Goal: Information Seeking & Learning: Check status

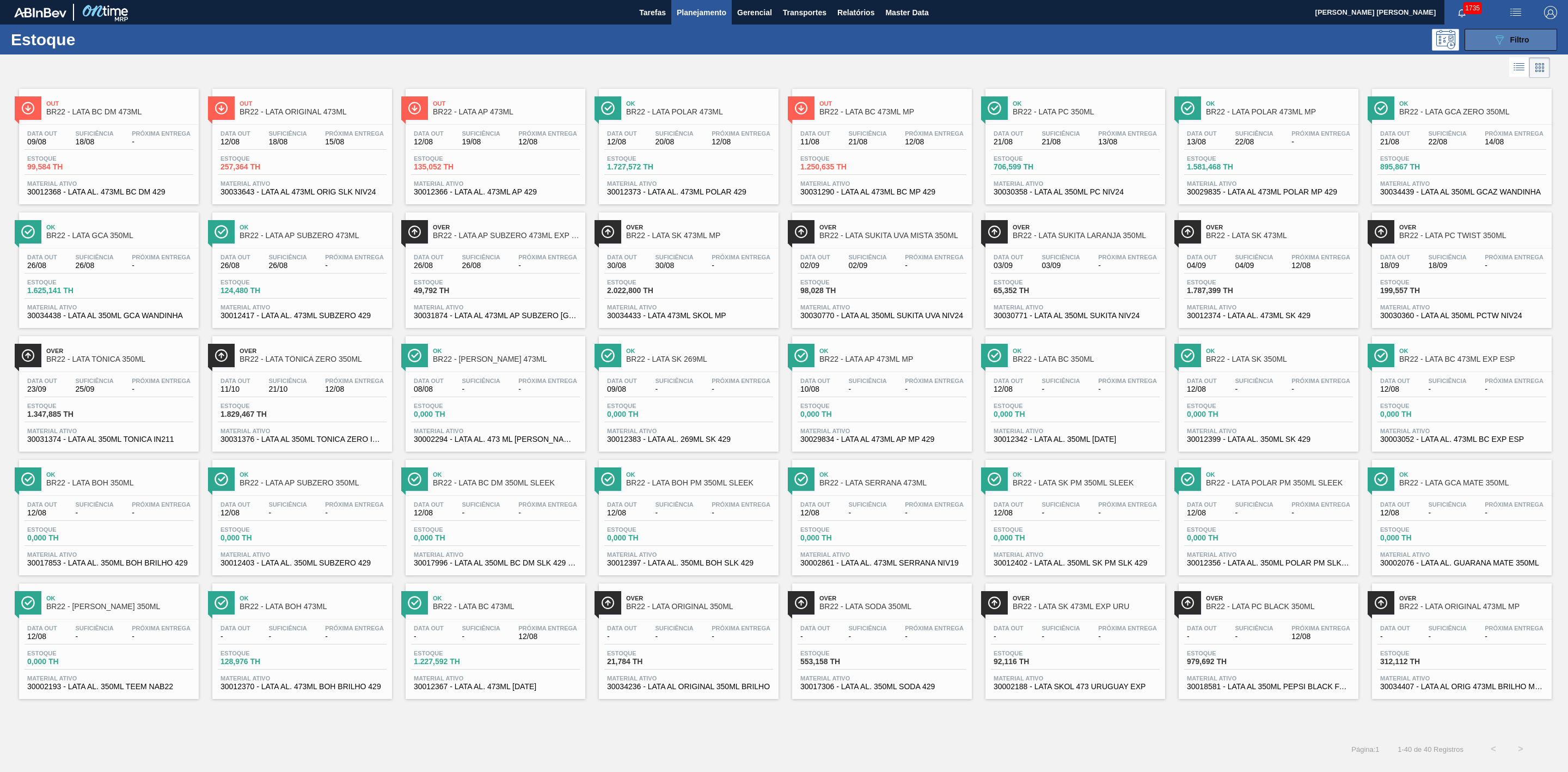
click at [1478, 34] on button "089F7B8B-B2A5-4AFE-B5C0-19BA573D28AC Filtro" at bounding box center [1511, 40] width 92 height 21
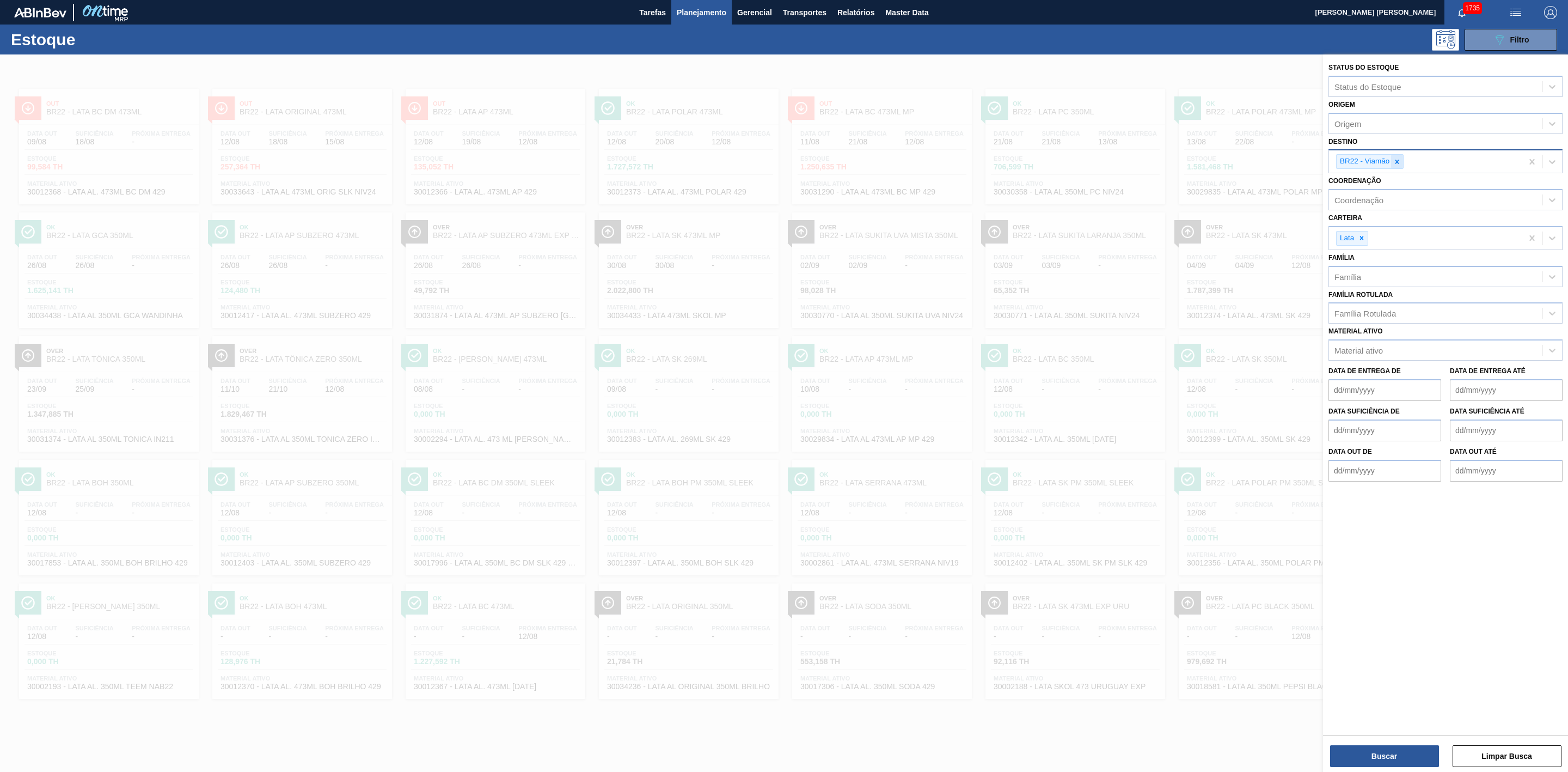
click at [1401, 162] on icon at bounding box center [1397, 162] width 8 height 8
type input "21"
click at [1375, 181] on div "BR21 - Lages" at bounding box center [1445, 187] width 234 height 20
click at [1384, 752] on button "Buscar" at bounding box center [1385, 756] width 109 height 21
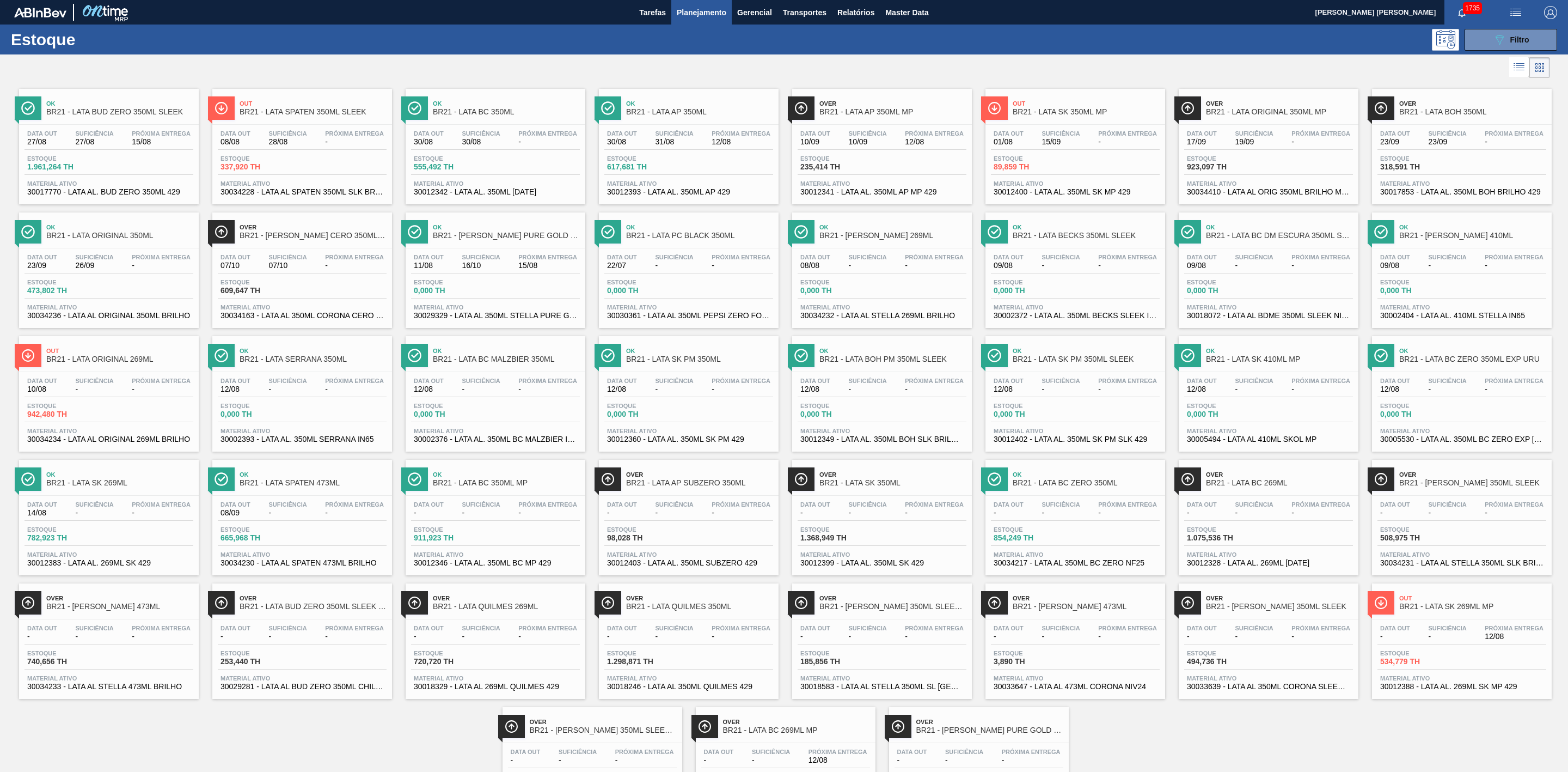
click at [1430, 478] on span "Over" at bounding box center [1472, 474] width 147 height 7
click at [516, 228] on span "Ok" at bounding box center [506, 227] width 147 height 7
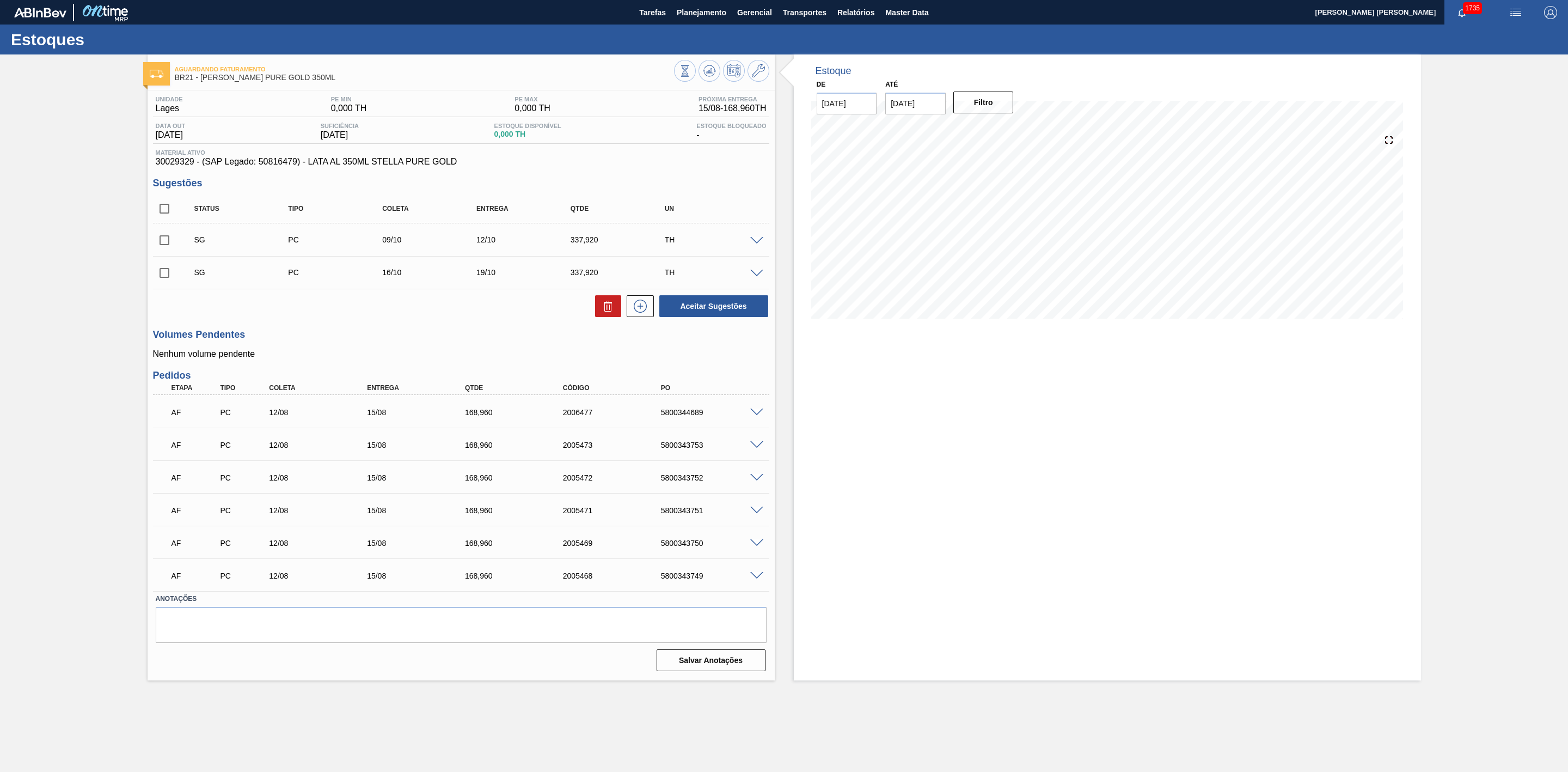
click at [753, 414] on span at bounding box center [756, 412] width 13 height 8
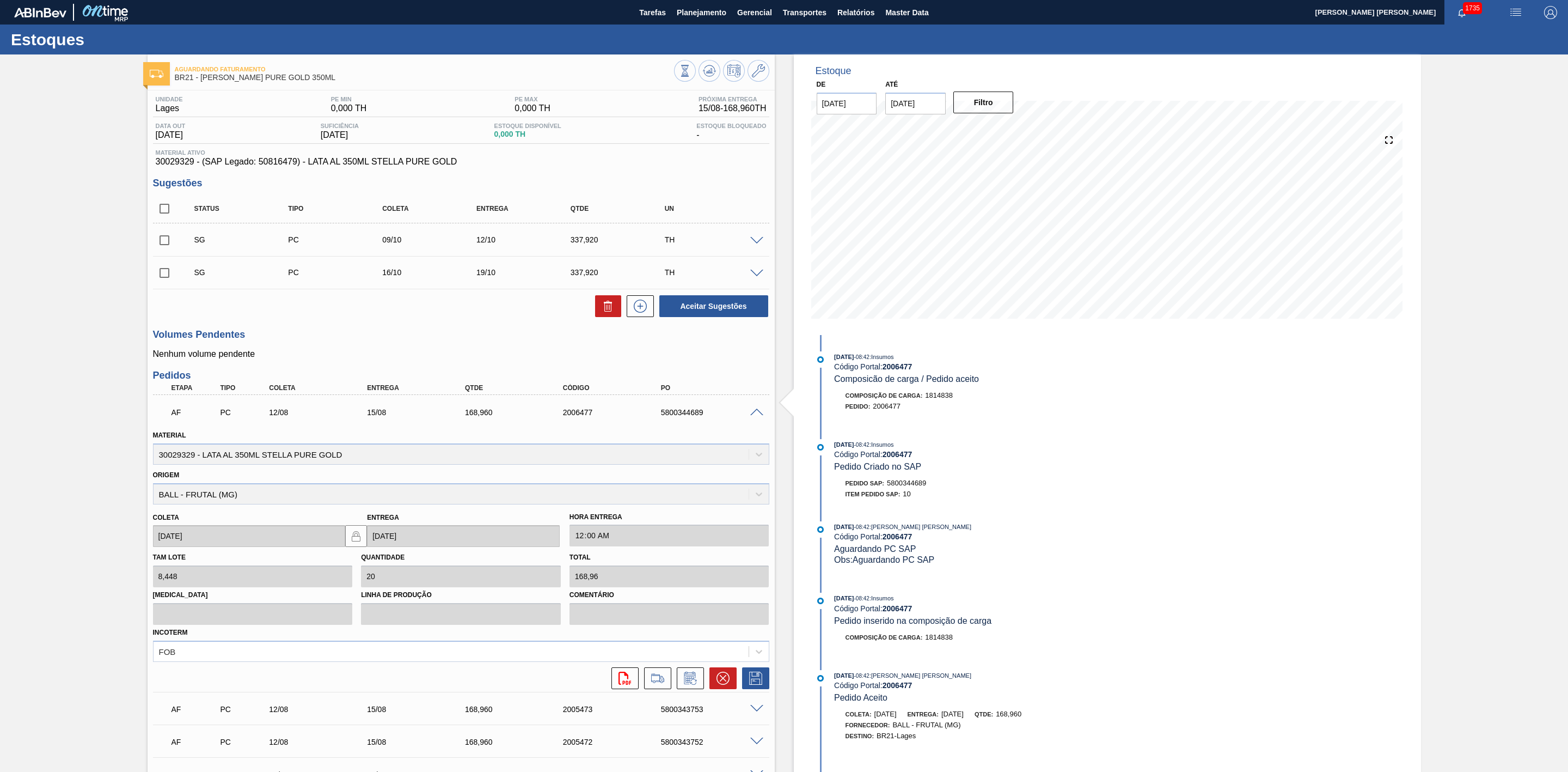
click at [753, 414] on span at bounding box center [756, 412] width 13 height 8
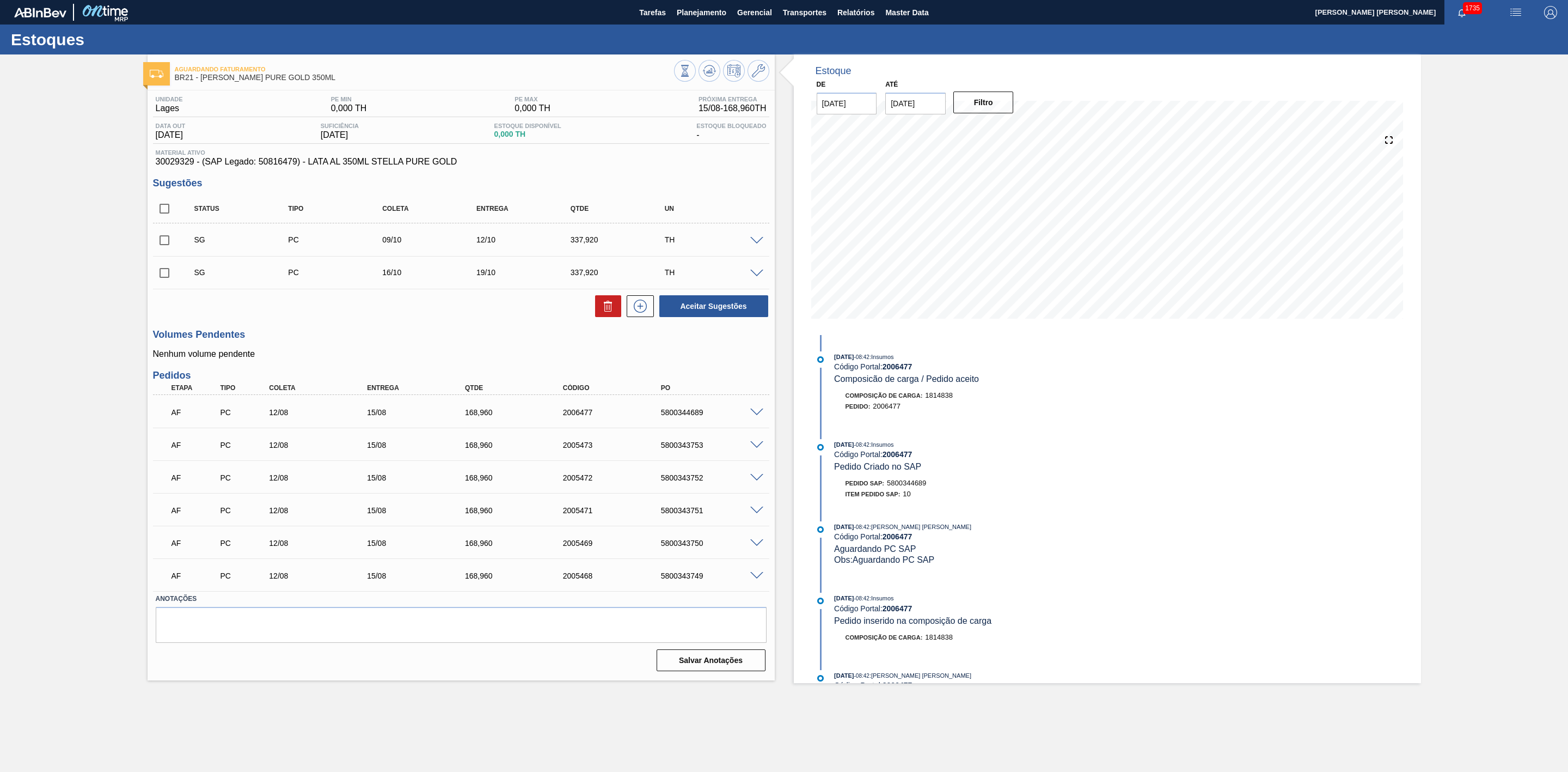
click at [685, 414] on div "5800344689" at bounding box center [714, 412] width 112 height 8
copy div "5800344689"
click at [685, 446] on div "5800343753" at bounding box center [714, 444] width 112 height 8
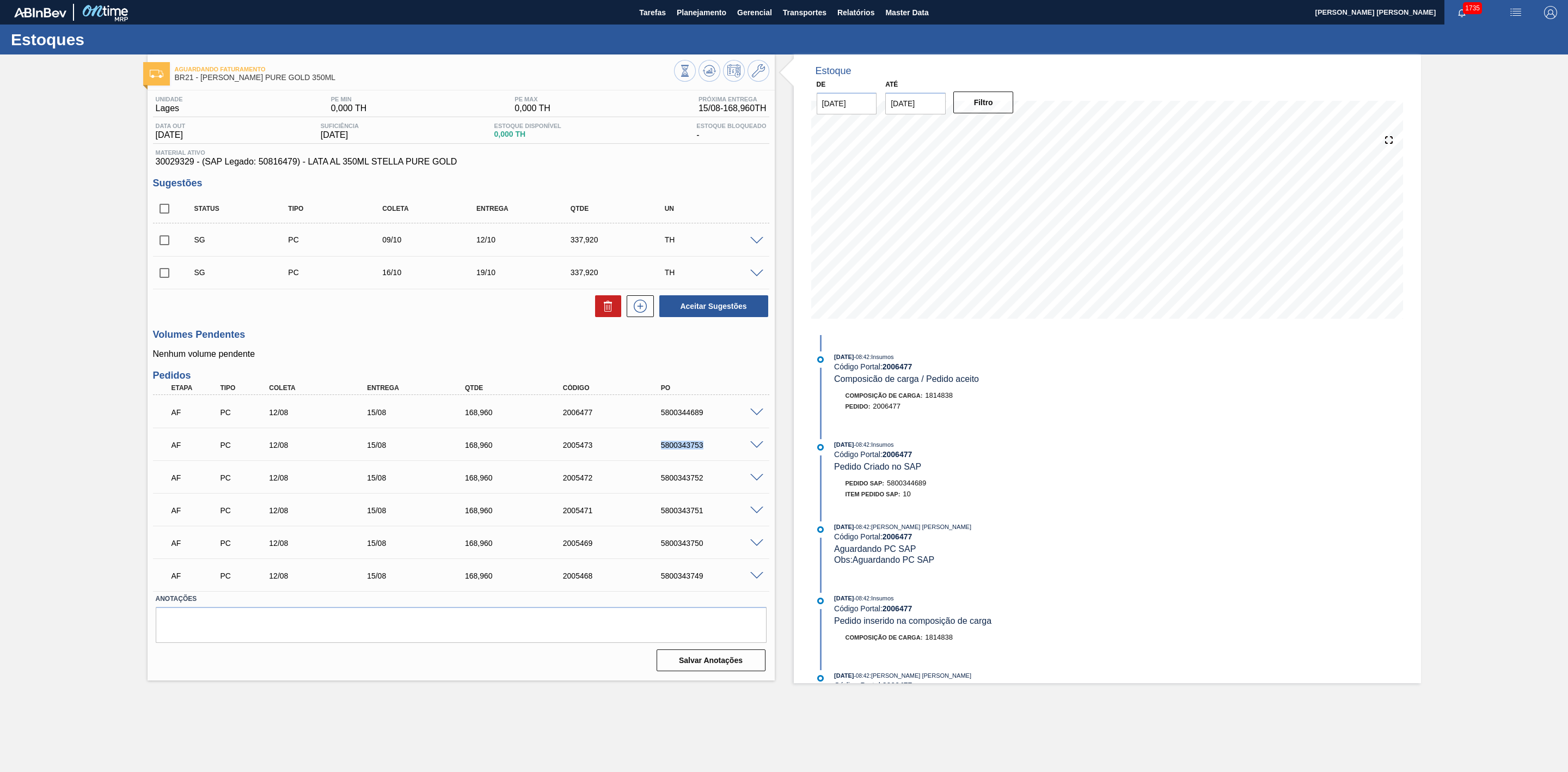
copy div "5800343753"
click at [682, 479] on div "5800343752" at bounding box center [714, 477] width 112 height 8
copy div "5800343752"
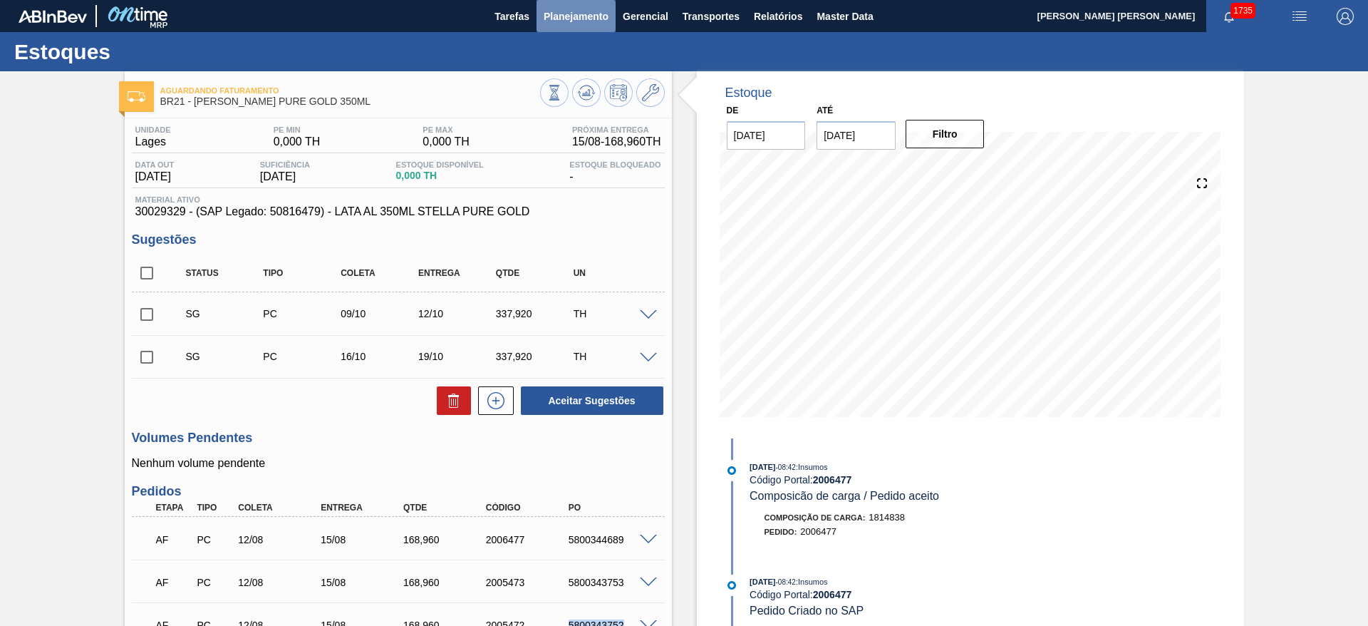
click at [587, 23] on span "Planejamento" at bounding box center [576, 16] width 65 height 17
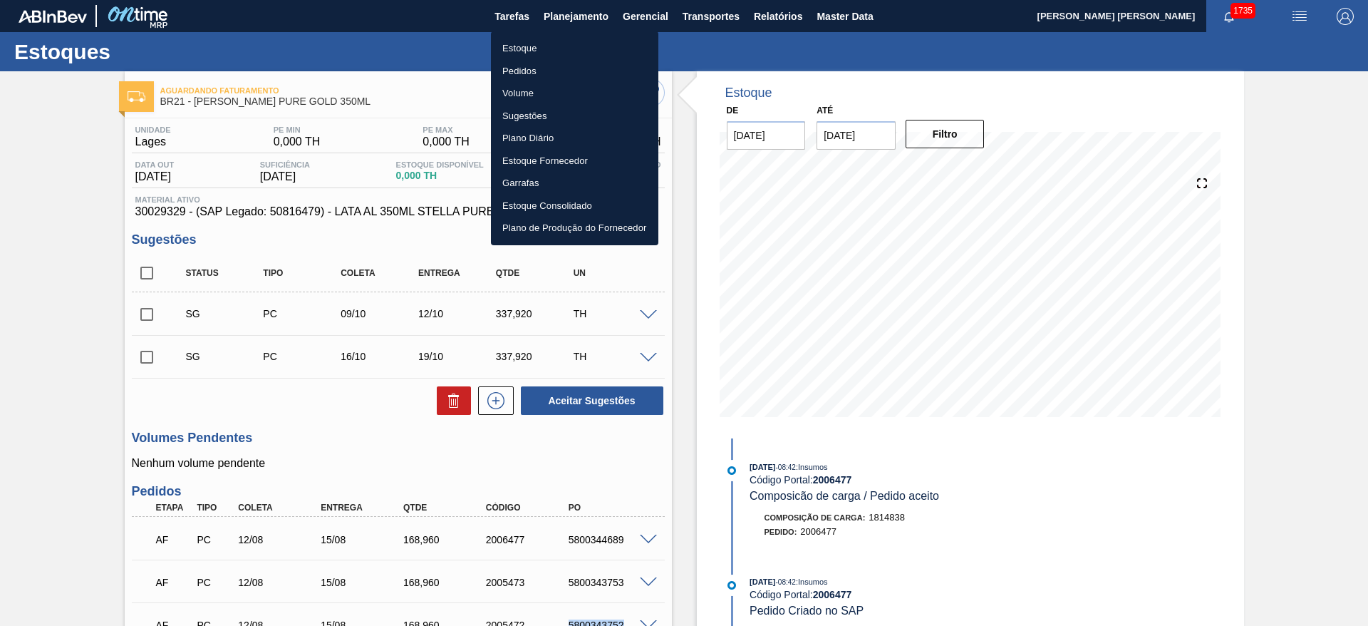
click at [516, 48] on li "Estoque" at bounding box center [574, 48] width 167 height 23
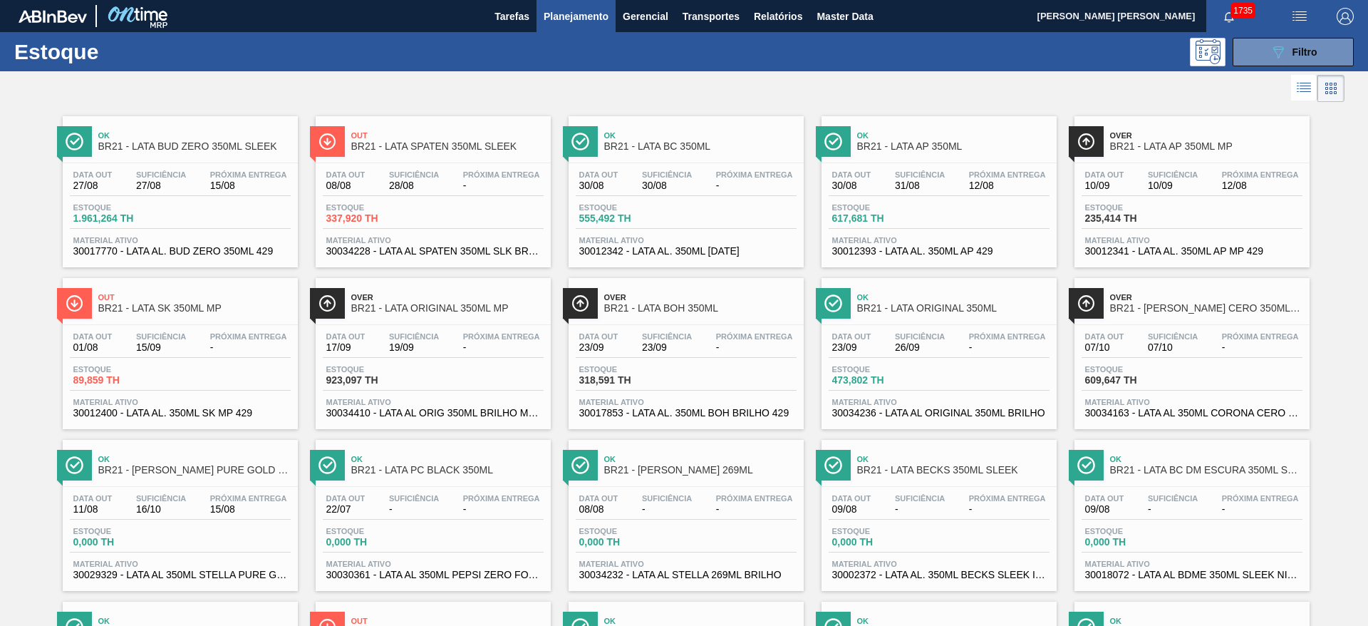
click at [231, 127] on div "Ok BR21 - LATA BUD ZERO 350ML SLEEK" at bounding box center [194, 141] width 192 height 32
